Goal: Find specific page/section: Find specific page/section

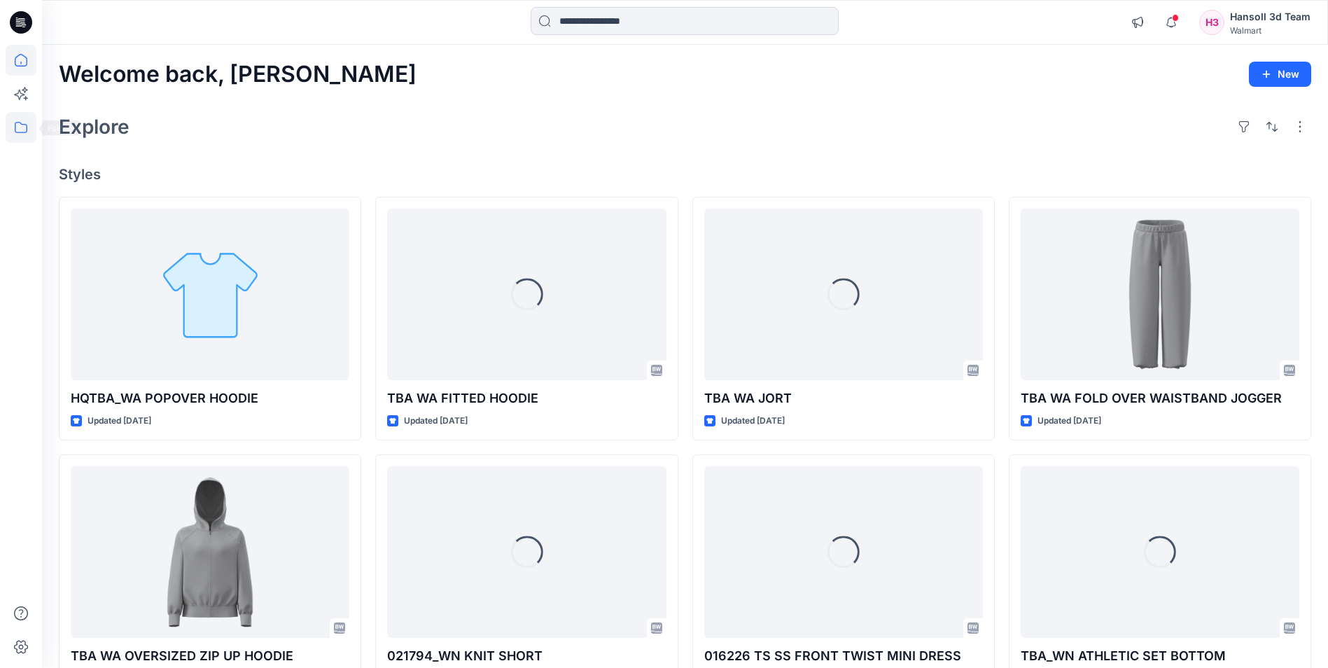
click at [6, 122] on icon at bounding box center [21, 127] width 31 height 31
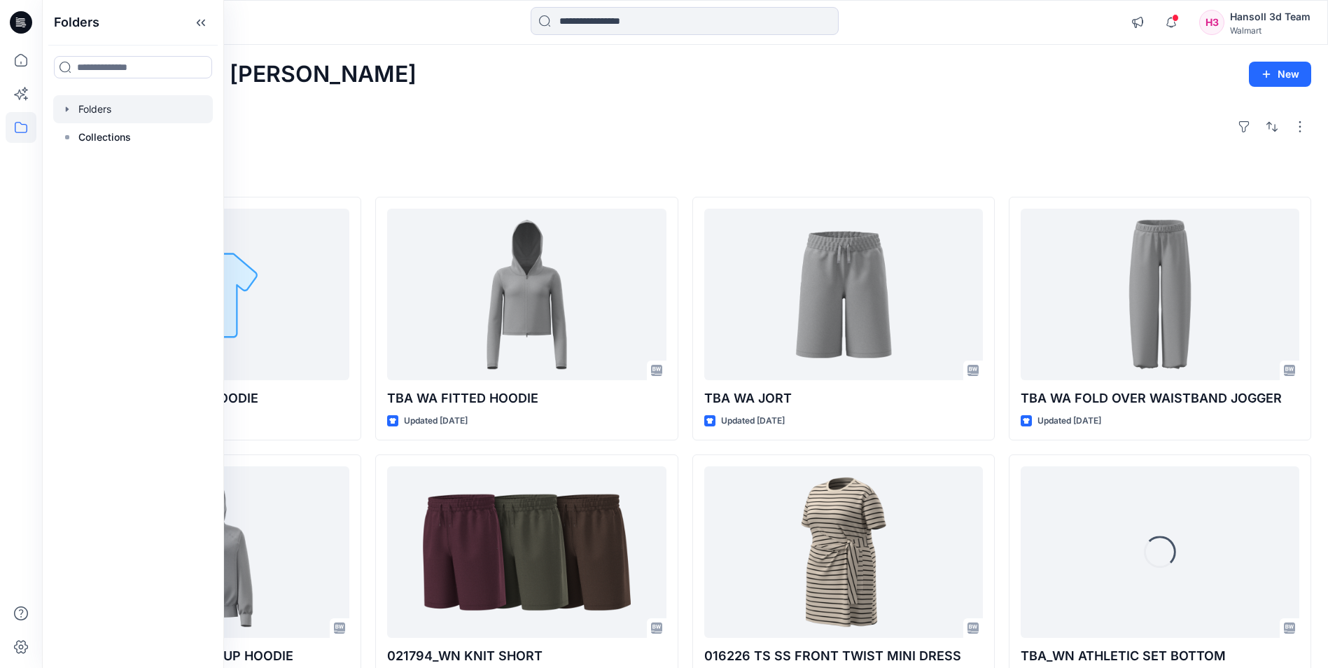
click at [74, 114] on div at bounding box center [133, 109] width 160 height 28
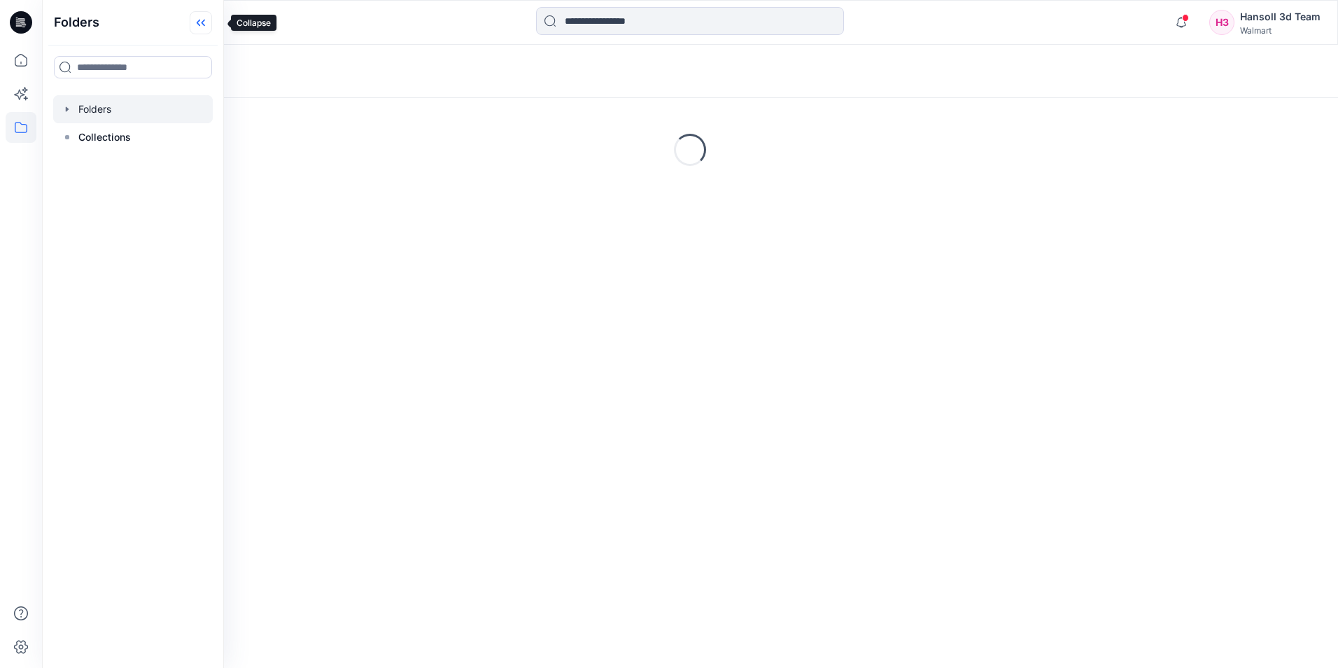
click at [212, 28] on icon at bounding box center [201, 22] width 22 height 23
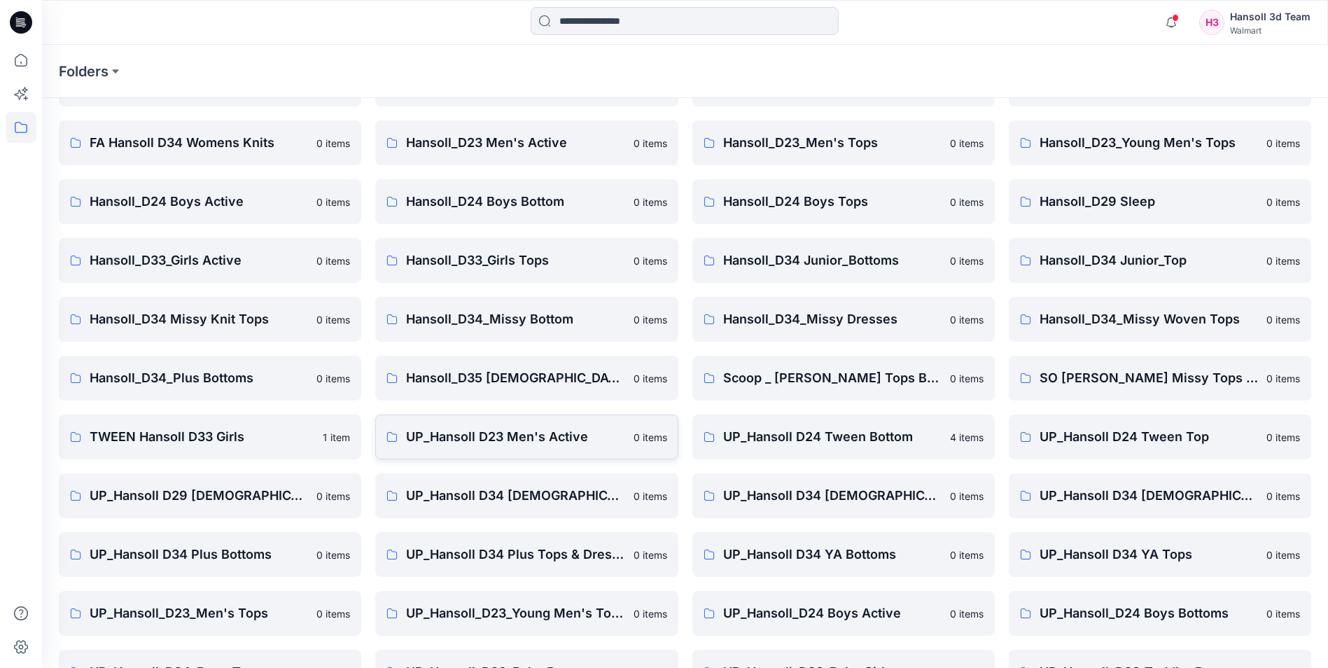
scroll to position [195, 0]
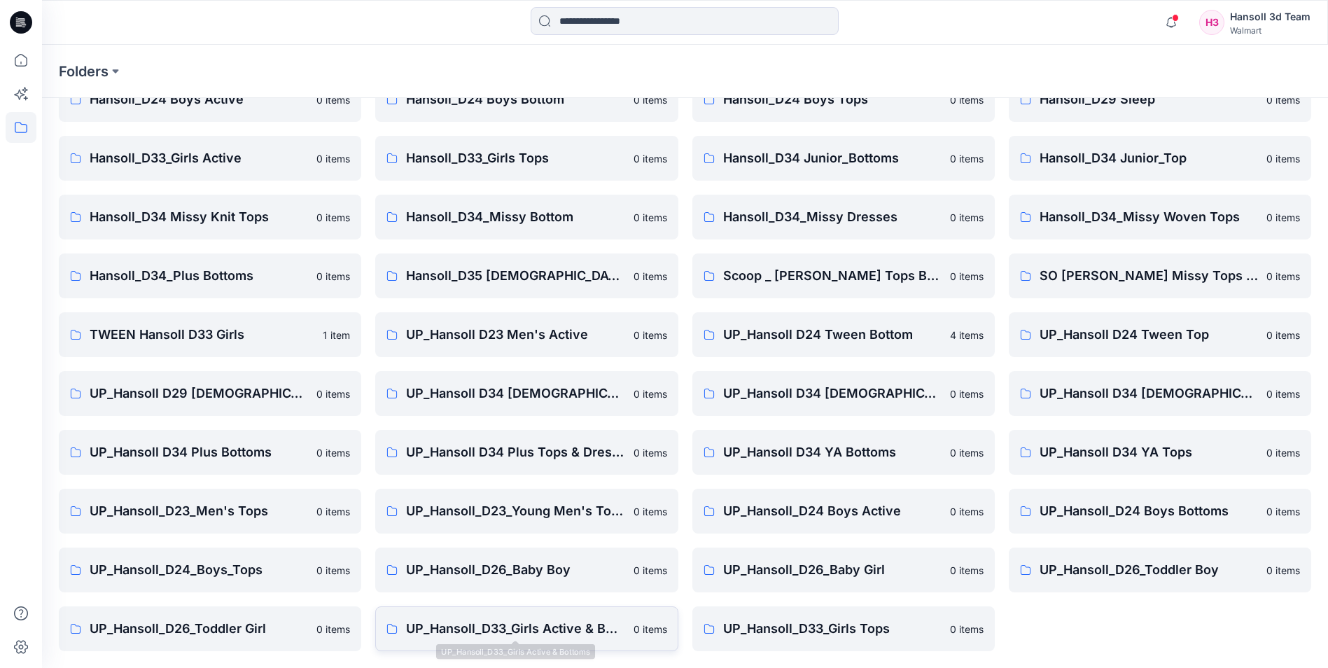
click at [535, 632] on p "UP_Hansoll_D33_Girls Active & Bottoms" at bounding box center [515, 629] width 218 height 20
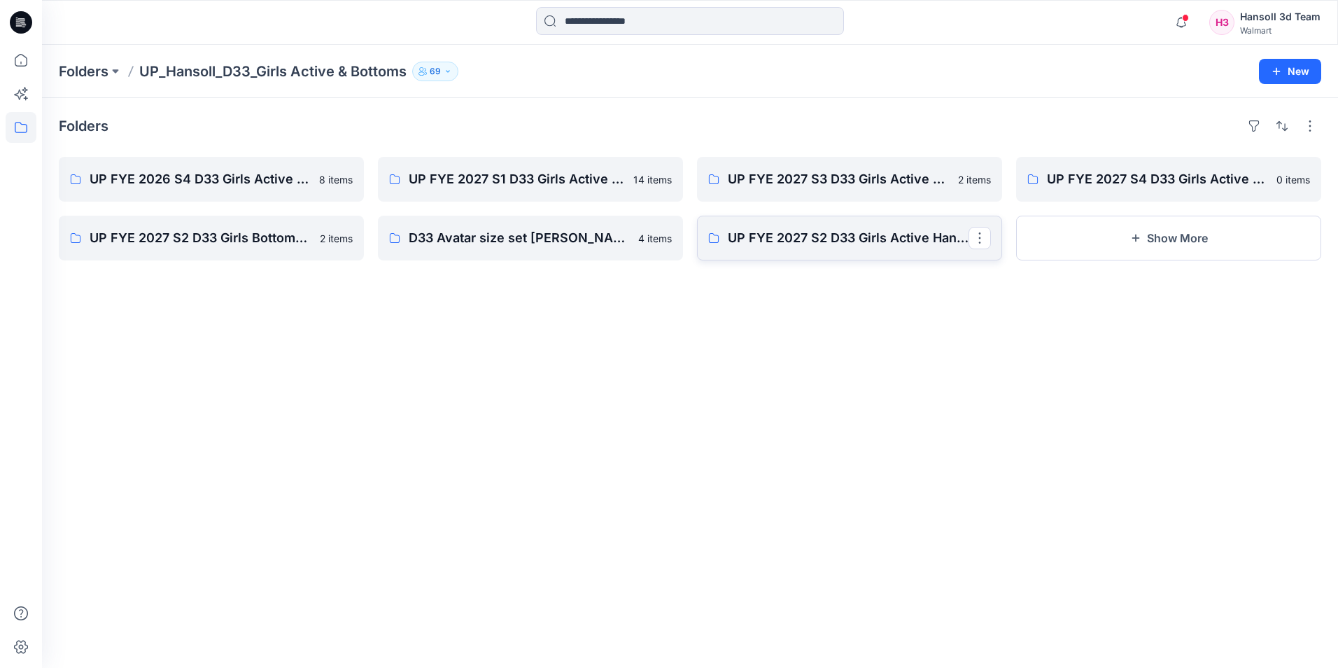
click at [881, 240] on p "UP FYE 2027 S2 D33 Girls Active Hansoll" at bounding box center [848, 238] width 241 height 20
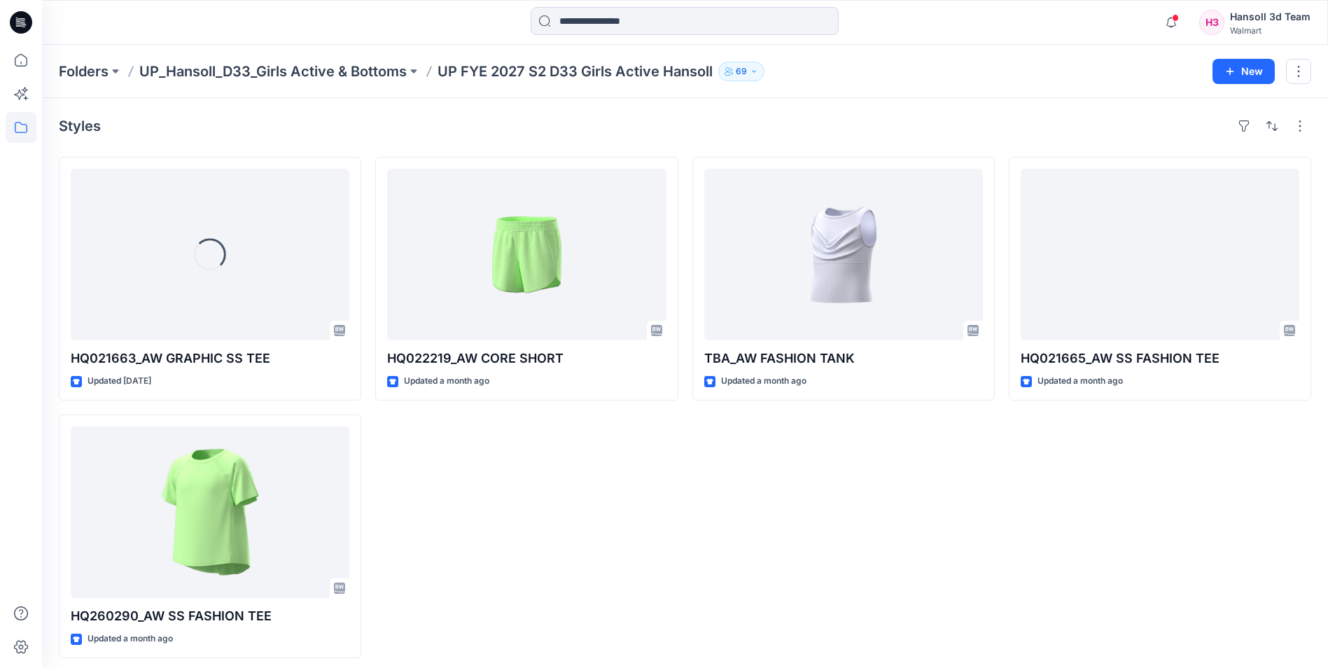
click at [507, 537] on div "HQ022219_AW CORE SHORT Updated a month ago" at bounding box center [526, 407] width 302 height 501
